Goal: Task Accomplishment & Management: Complete application form

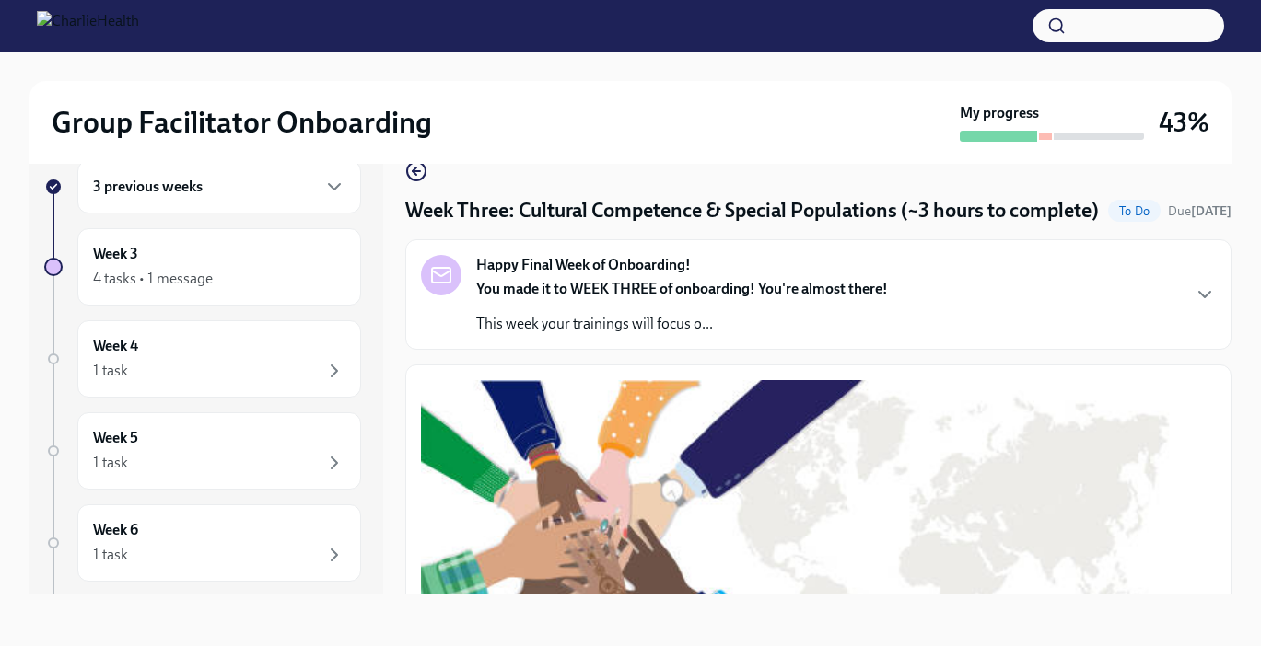
scroll to position [1400, 0]
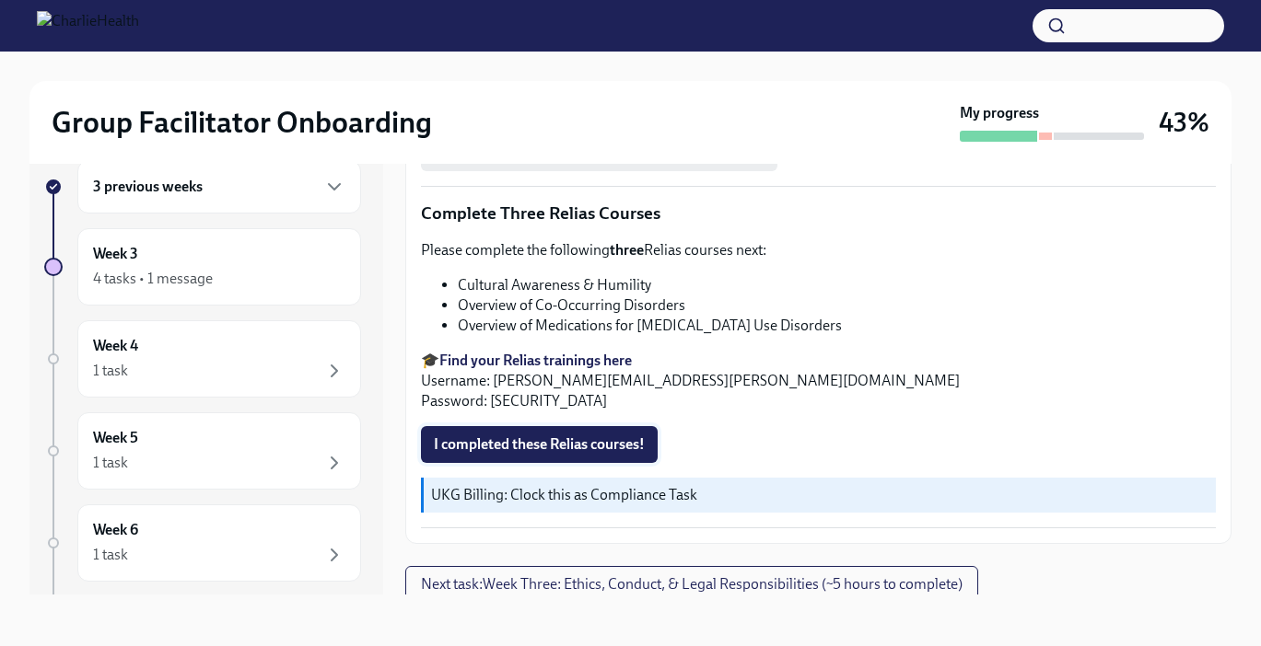
click at [618, 454] on span "I completed these Relias courses!" at bounding box center [539, 445] width 211 height 18
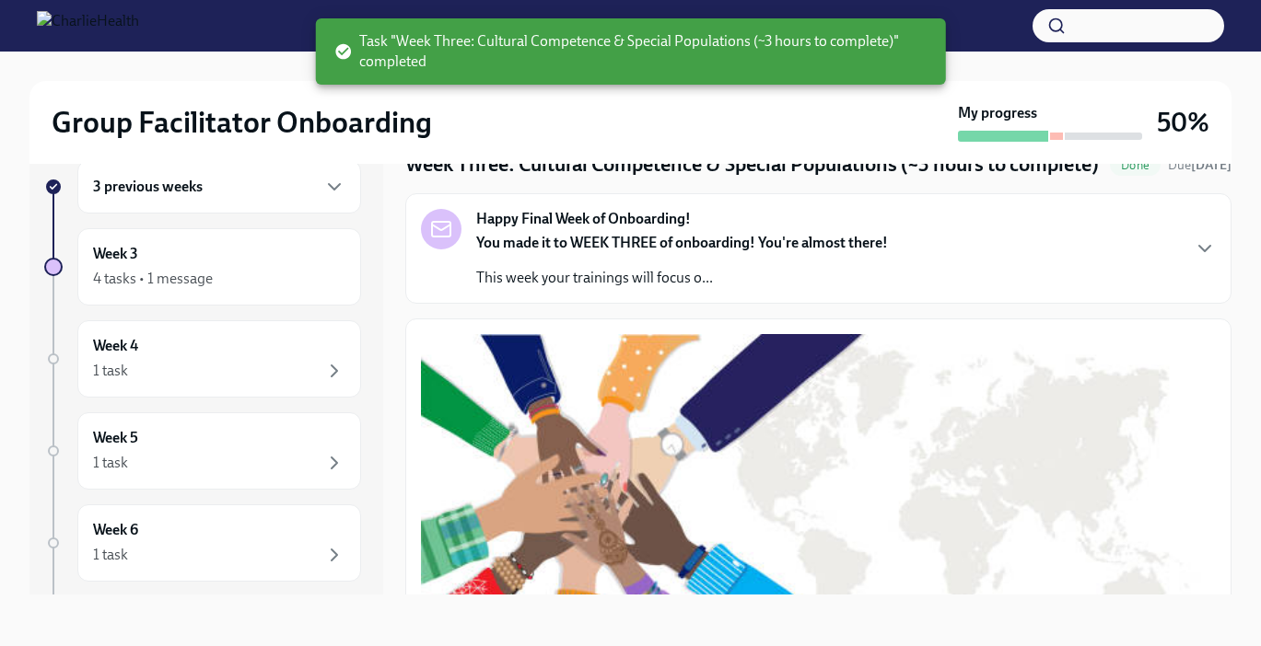
scroll to position [0, 0]
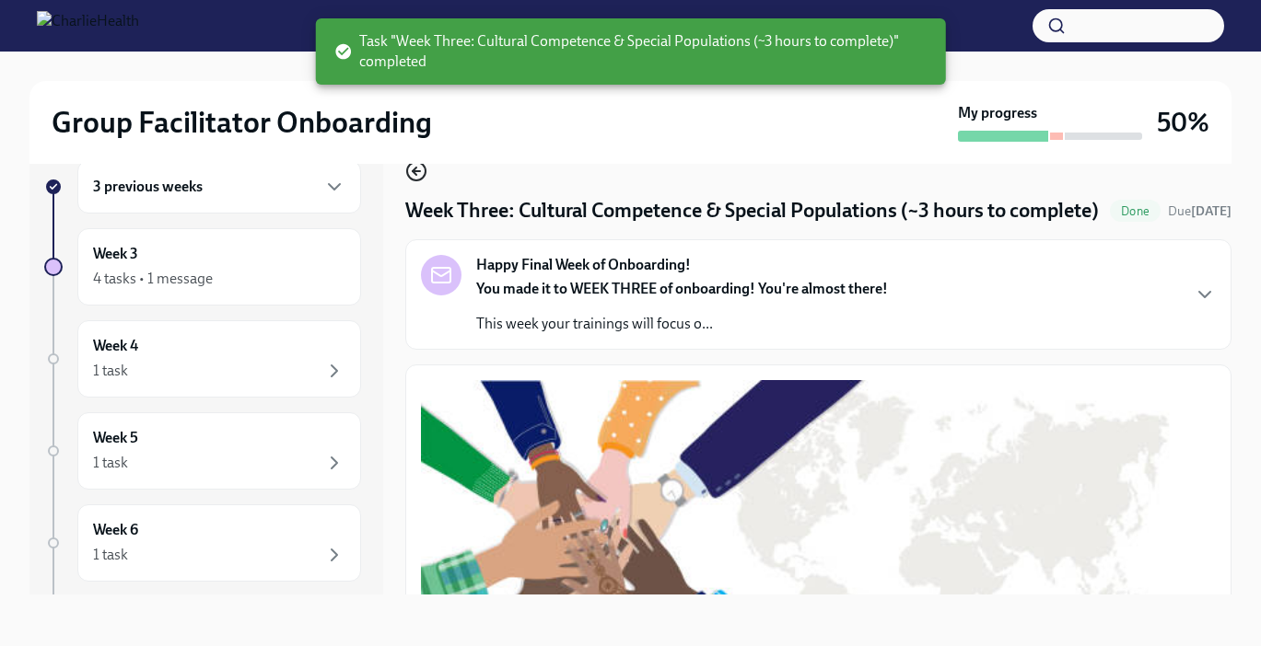
click at [415, 173] on icon "button" at bounding box center [415, 171] width 4 height 7
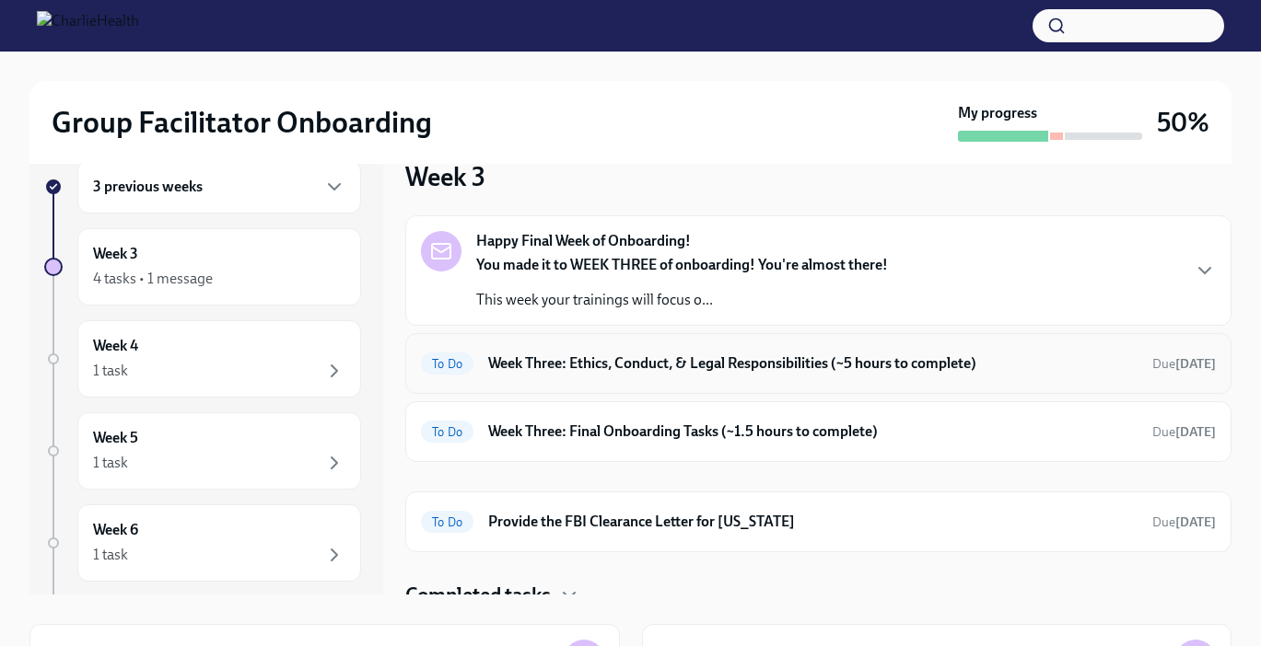
click at [836, 356] on h6 "Week Three: Ethics, Conduct, & Legal Responsibilities (~5 hours to complete)" at bounding box center [812, 364] width 649 height 20
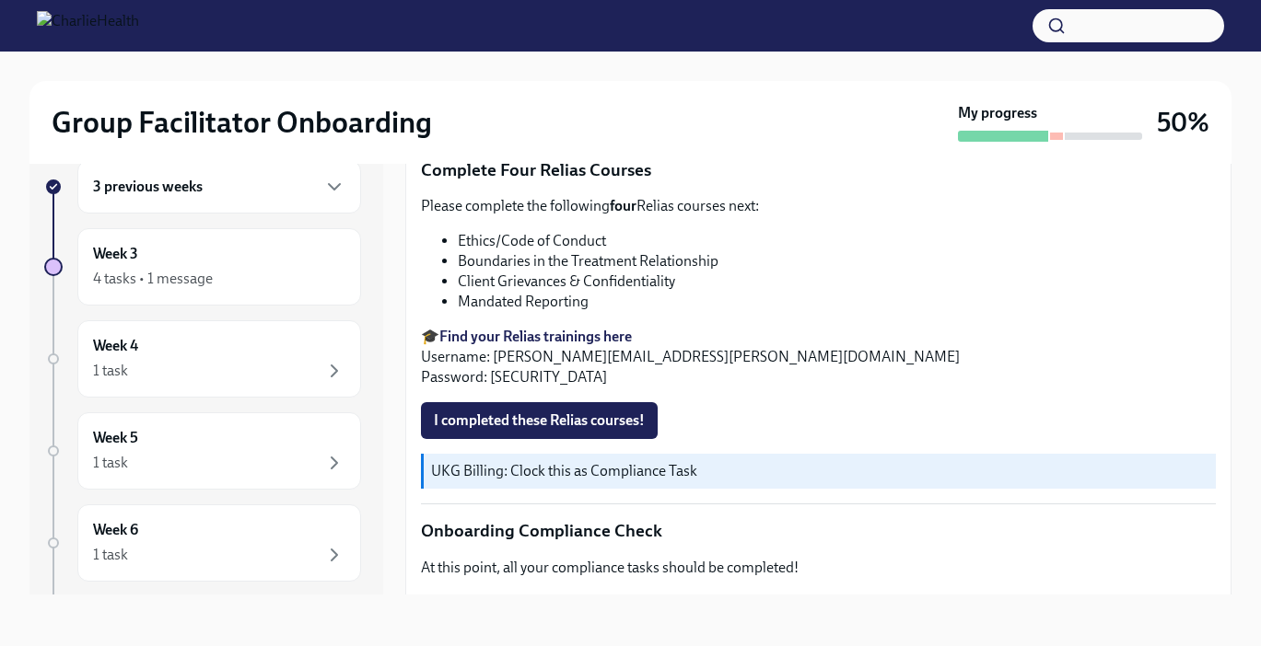
scroll to position [866, 0]
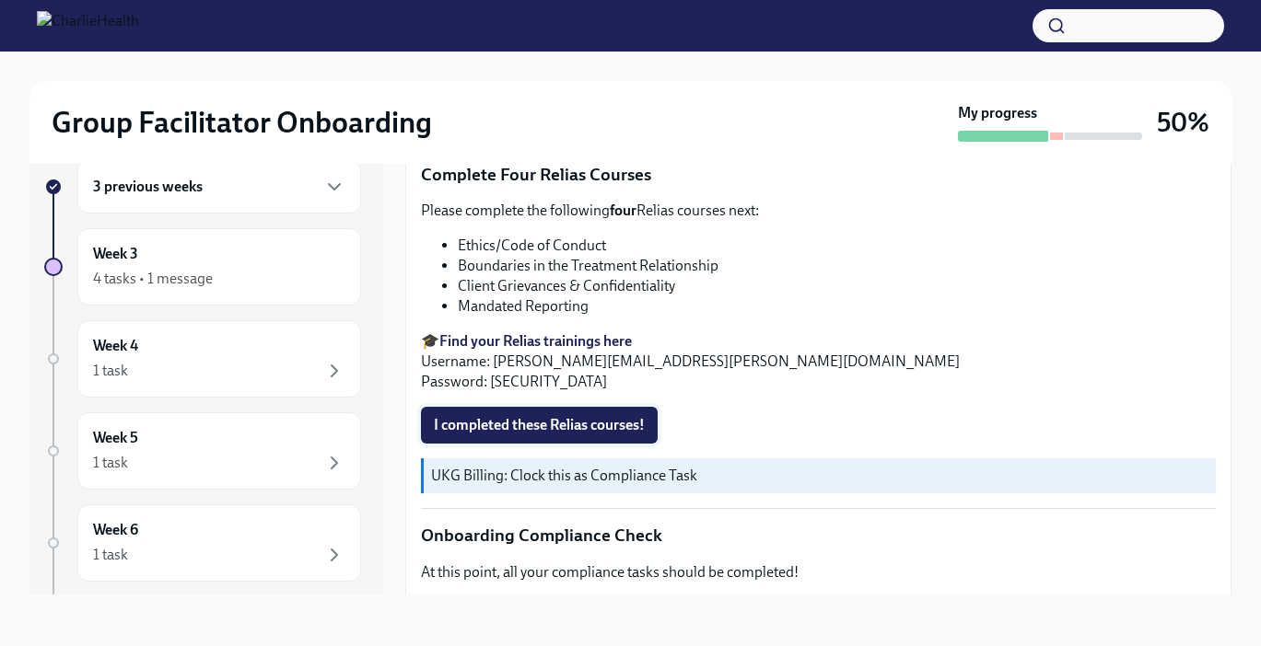
click at [574, 416] on span "I completed these Relias courses!" at bounding box center [539, 425] width 211 height 18
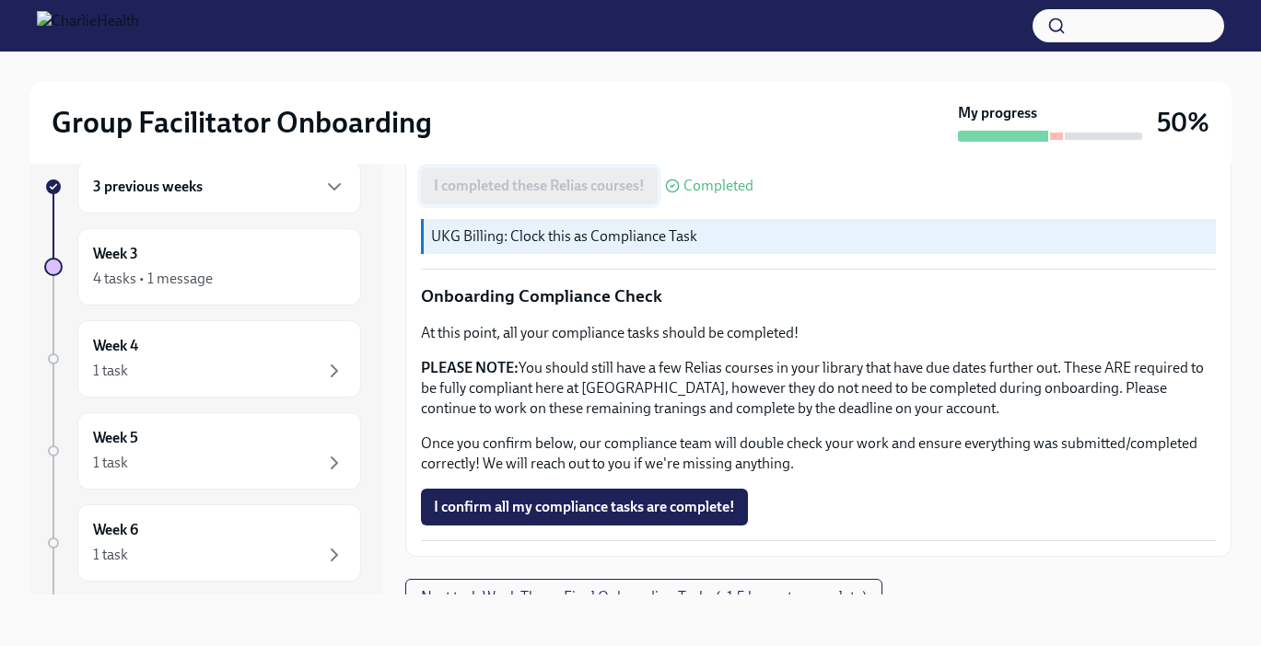
scroll to position [1106, 0]
click at [569, 497] on span "I confirm all my compliance tasks are complete!" at bounding box center [584, 506] width 301 height 18
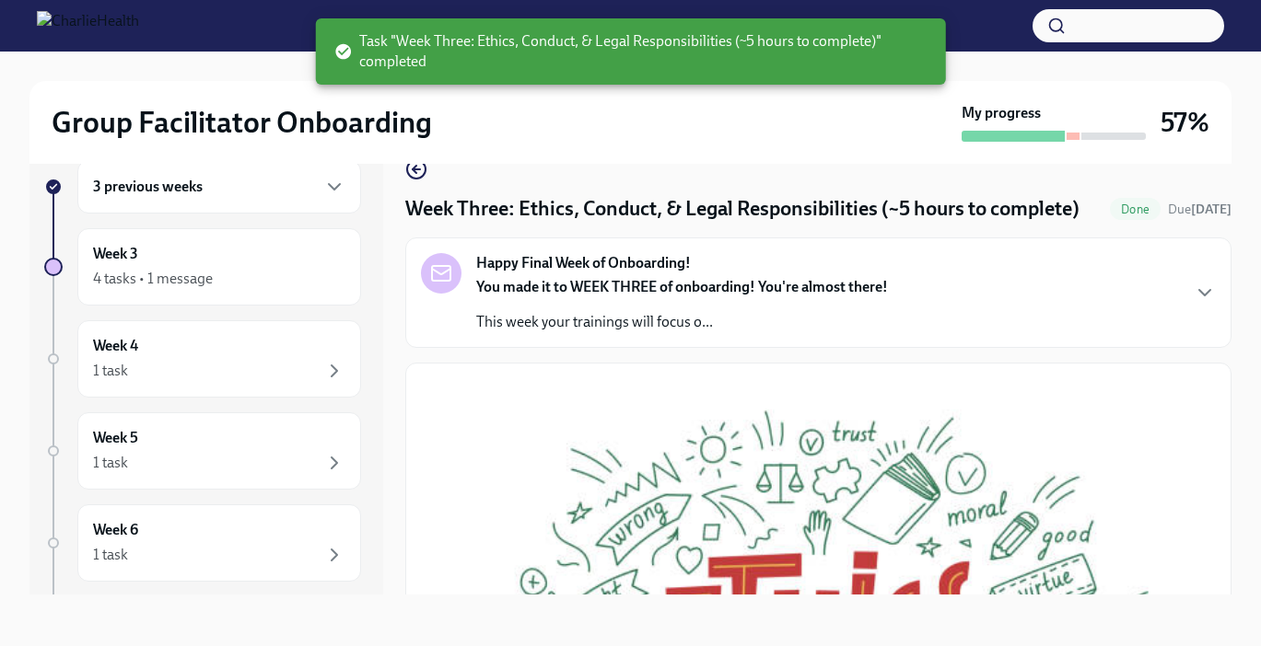
scroll to position [0, 0]
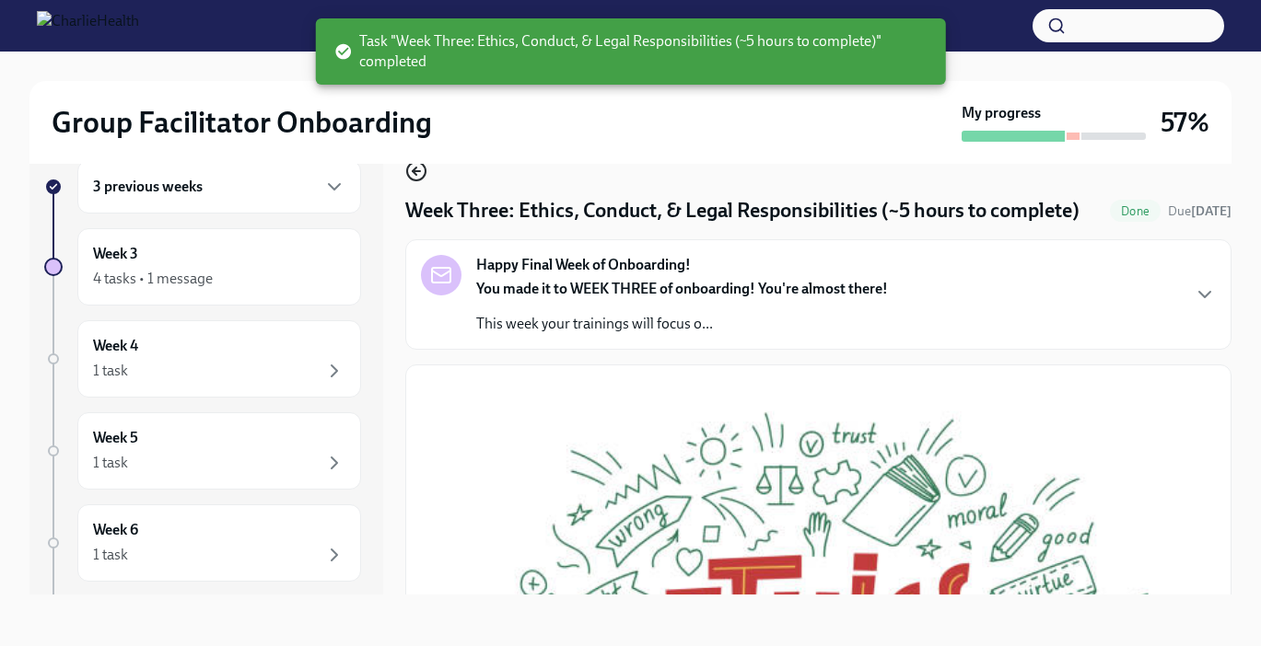
click at [418, 173] on icon "button" at bounding box center [416, 171] width 22 height 22
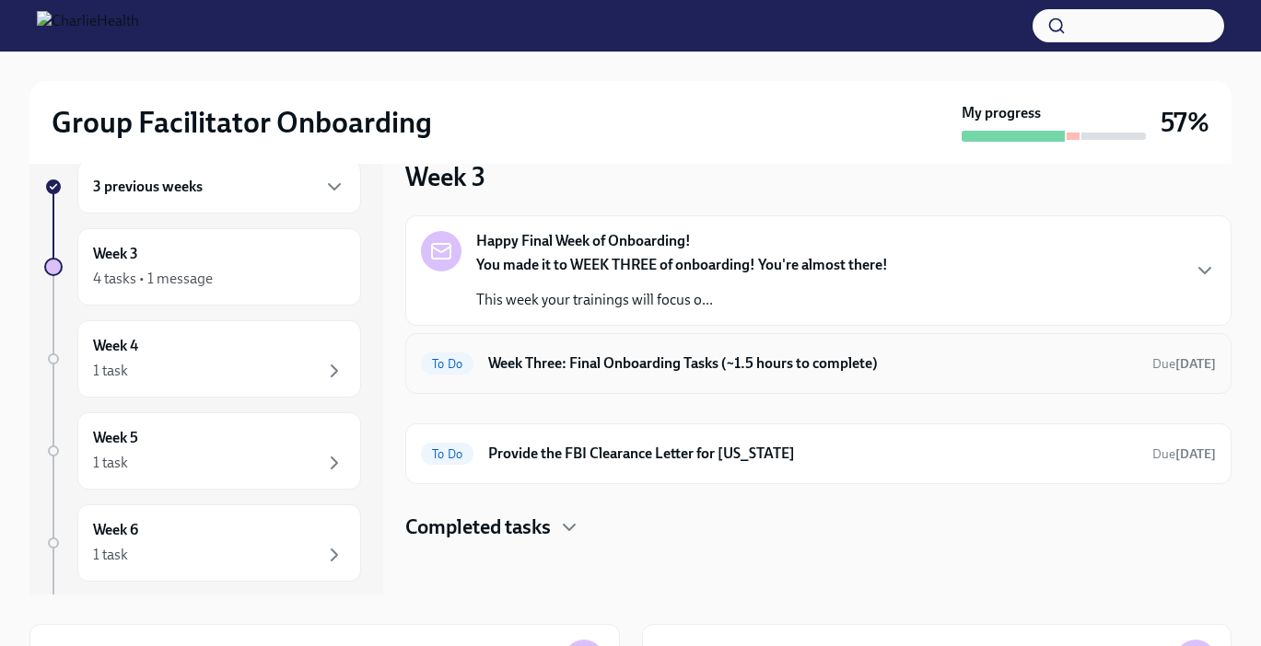
click at [642, 368] on h6 "Week Three: Final Onboarding Tasks (~1.5 hours to complete)" at bounding box center [812, 364] width 649 height 20
